Goal: Task Accomplishment & Management: Complete application form

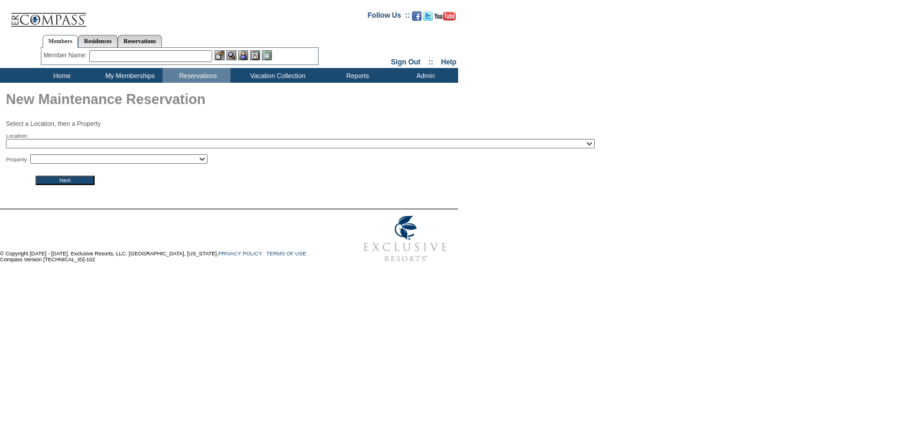
click at [99, 142] on select "2024 The Founders Cup - Eden Club Founders Cup 2025 [US_STATE] [GEOGRAPHIC_DATA…" at bounding box center [300, 143] width 589 height 9
select select "14"
click at [6, 140] on select "2024 The Founders Cup - Eden Club Founders Cup 2025 Kentucky Derby - 2025 Kentu…" at bounding box center [300, 143] width 589 height 9
click at [144, 163] on select "Poro Poro Beach Club - Venado 1 Poro Poro Beach Club - Venado 2 Poro Poro Beach…" at bounding box center [118, 158] width 177 height 9
select select "553"
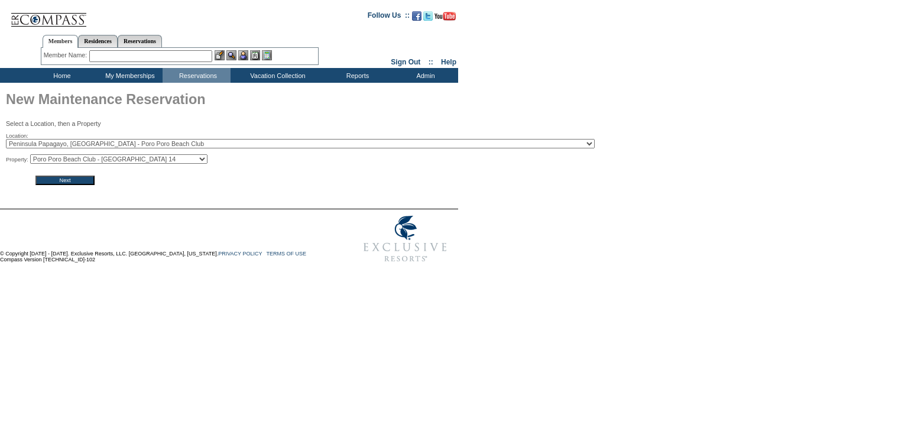
click at [34, 155] on select "Poro Poro Beach Club - Venado 1 Poro Poro Beach Club - Venado 2 Poro Poro Beach…" at bounding box center [118, 158] width 177 height 9
click at [72, 183] on input "Next" at bounding box center [64, 180] width 59 height 9
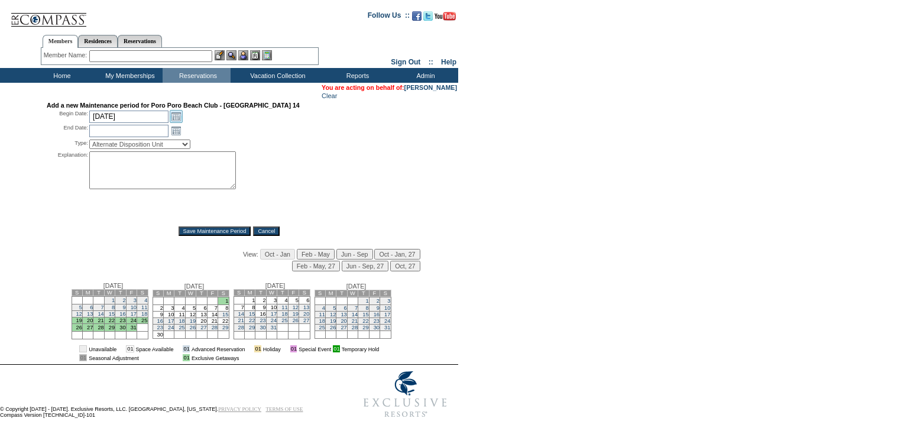
click at [177, 115] on link "Open the calendar popup." at bounding box center [176, 116] width 13 height 13
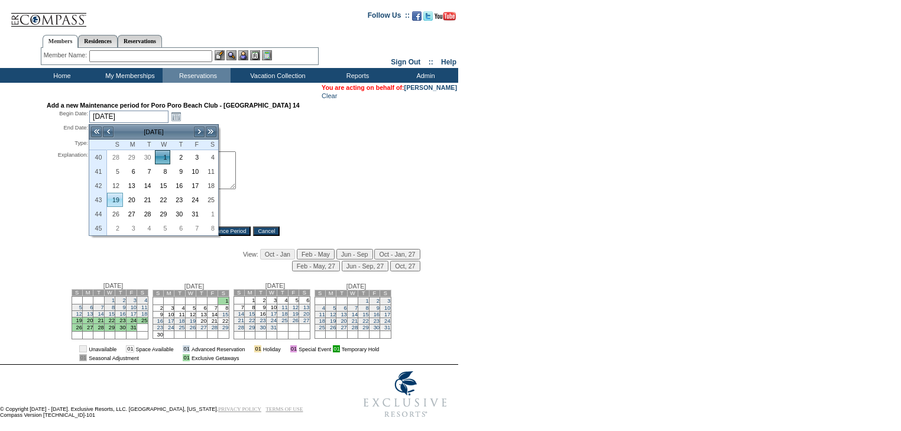
click at [113, 196] on link "19" at bounding box center [115, 199] width 15 height 13
type input "[DATE]"
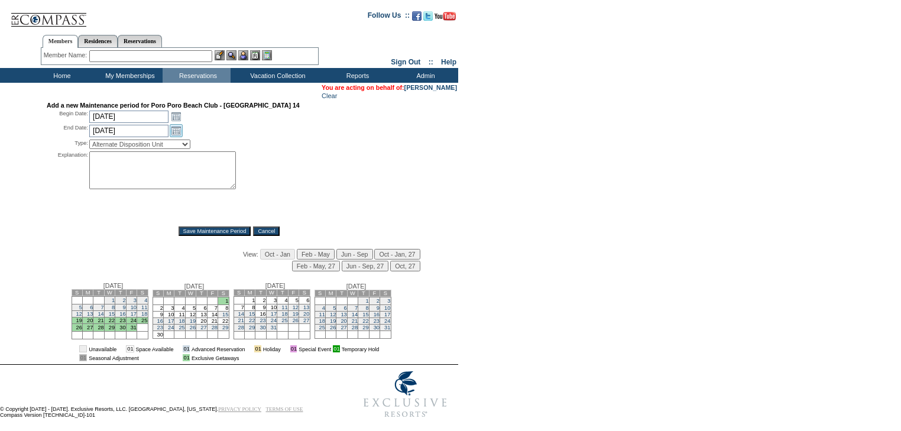
click at [176, 131] on link "Open the calendar popup." at bounding box center [176, 130] width 13 height 13
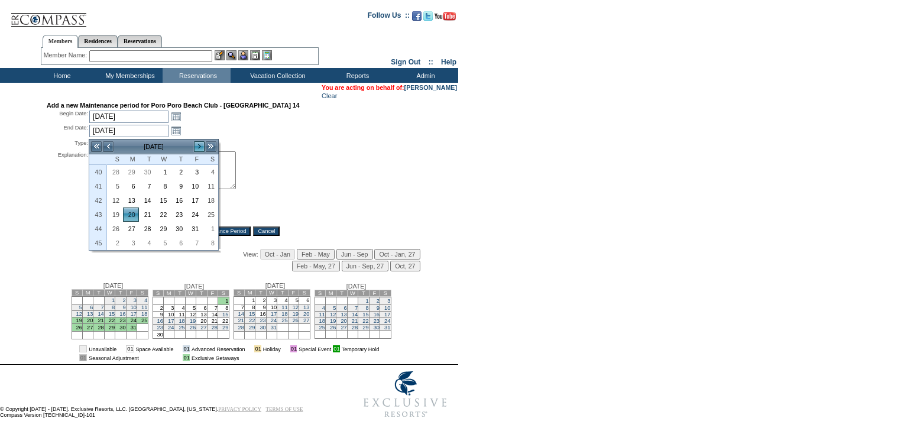
click at [200, 144] on link ">" at bounding box center [199, 147] width 12 height 12
click at [213, 202] on link "15" at bounding box center [210, 200] width 15 height 13
type input "[DATE]"
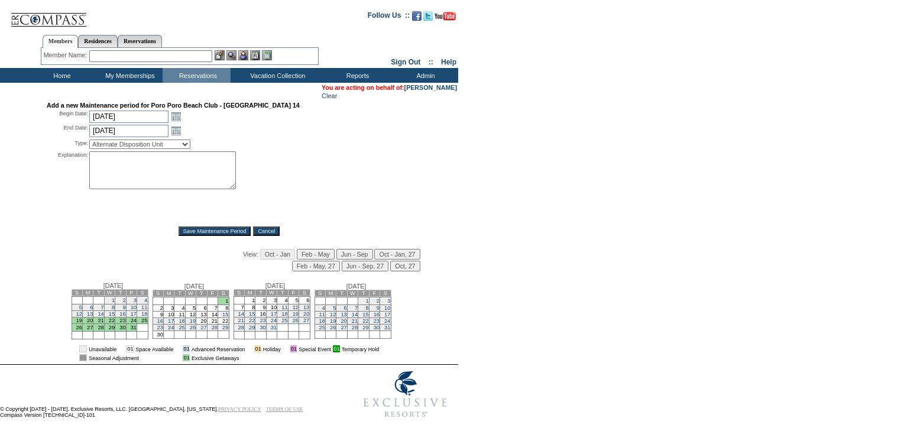
click at [154, 144] on select "Alternate Disposition Unit Business Hold Disposition Exclusive Alliance Partner…" at bounding box center [139, 143] width 101 height 9
select select "PropMaint"
click at [89, 141] on select "Alternate Disposition Unit Business Hold Disposition Exclusive Alliance Partner…" at bounding box center [139, 143] width 101 height 9
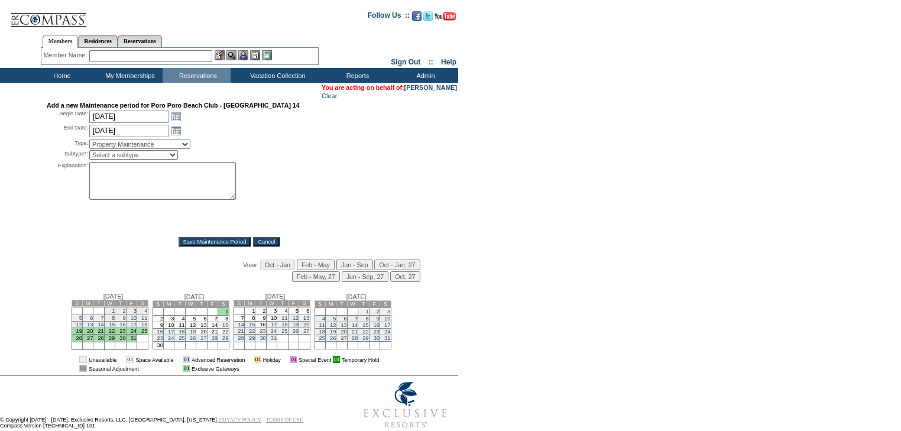
click at [146, 158] on select "Select a subtype FF&E Projects Housekeeping/Deep Clean Monthly PM Block Planned…" at bounding box center [133, 154] width 89 height 9
select select "PropMaint-PlannedMaint"
click at [89, 151] on select "Select a subtype FF&E Projects Housekeeping/Deep Clean Monthly PM Block Planned…" at bounding box center [133, 154] width 89 height 9
click at [138, 173] on textarea at bounding box center [162, 181] width 147 height 38
paste textarea "identified a considerable damage on the under deck iron structure around the po…"
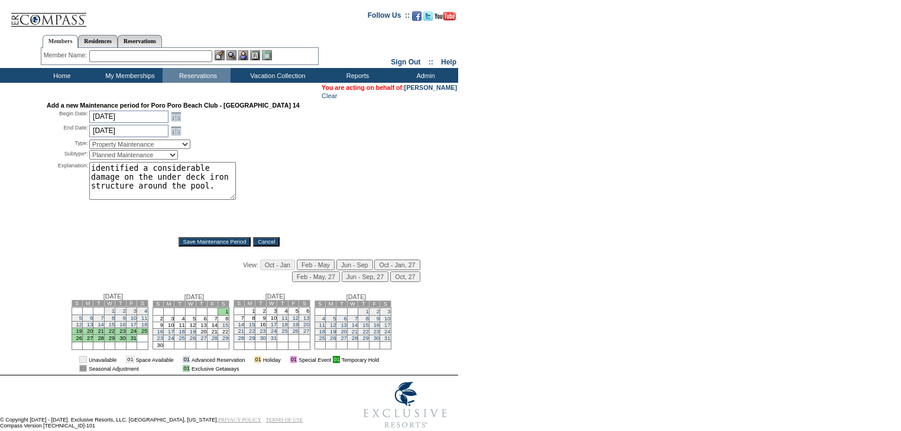
click at [95, 168] on textarea "identified a considerable damage on the under deck iron structure around the po…" at bounding box center [162, 181] width 147 height 38
click at [181, 190] on textarea "Identified a considerable damage on the under deck iron structure around the po…" at bounding box center [162, 181] width 147 height 38
type textarea "Identified a considerable damage on the under deck iron structure around the po…"
click at [212, 241] on input "Save Maintenance Period" at bounding box center [215, 241] width 73 height 9
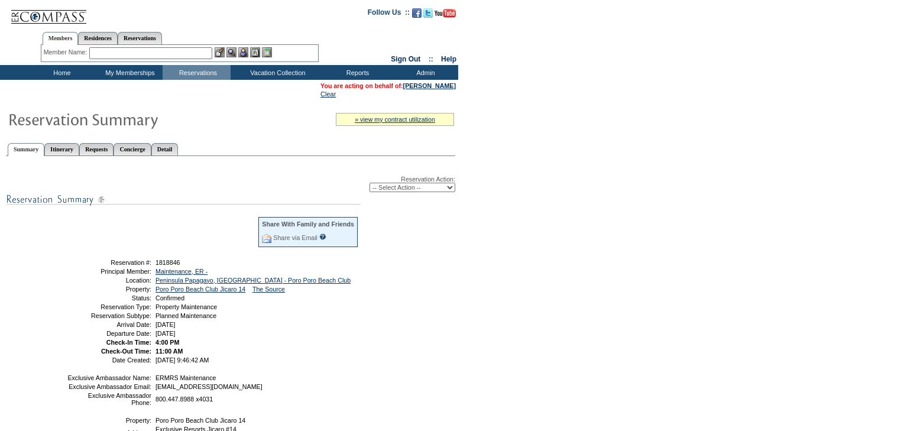
drag, startPoint x: 253, startPoint y: 335, endPoint x: 98, endPoint y: 264, distance: 170.9
click at [98, 264] on tbody "Share With Family and Friends Share via Email Share Reservation Information Ple…" at bounding box center [213, 289] width 292 height 147
copy tbody "Reservation #: 1818846 Principal Member: Maintenance, ER - Location: Peninsula …"
click at [150, 49] on input "text" at bounding box center [150, 53] width 123 height 12
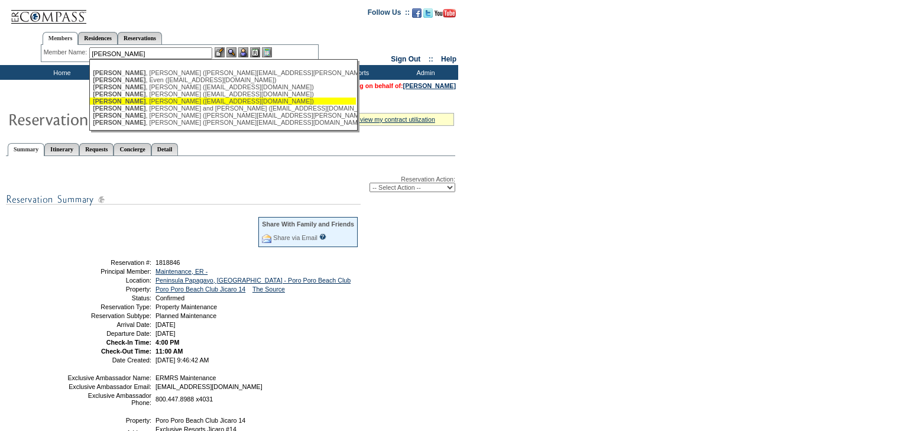
click at [171, 103] on div "Friedman , Kim (kimfriedman56@gmail.com)" at bounding box center [223, 101] width 260 height 7
type input "Friedman, Kim (kimfriedman56@gmail.com)"
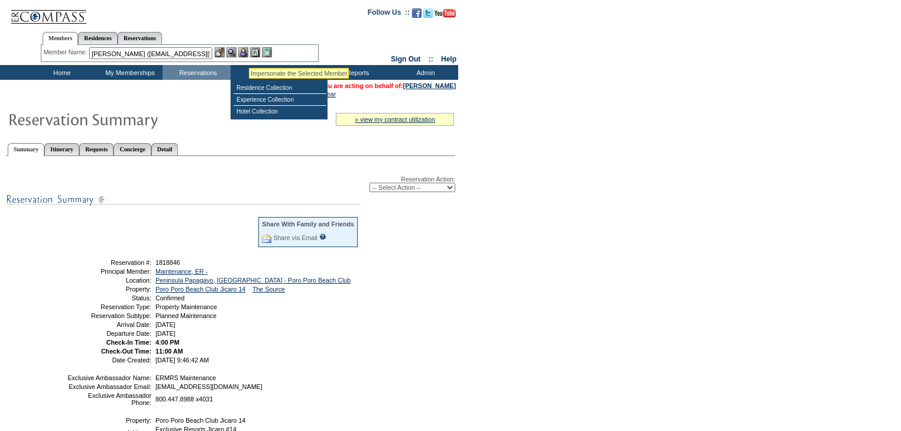
click at [246, 50] on img at bounding box center [243, 52] width 10 height 10
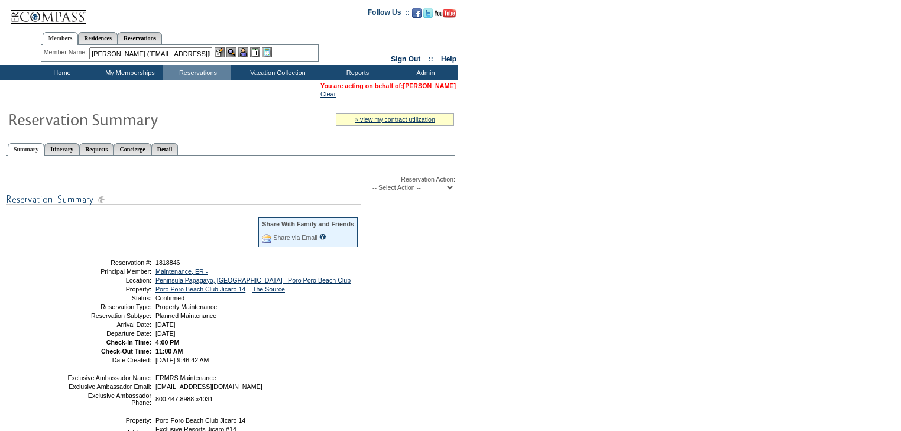
click at [418, 86] on link "Kim Friedman" at bounding box center [429, 85] width 53 height 7
